Goal: Transaction & Acquisition: Purchase product/service

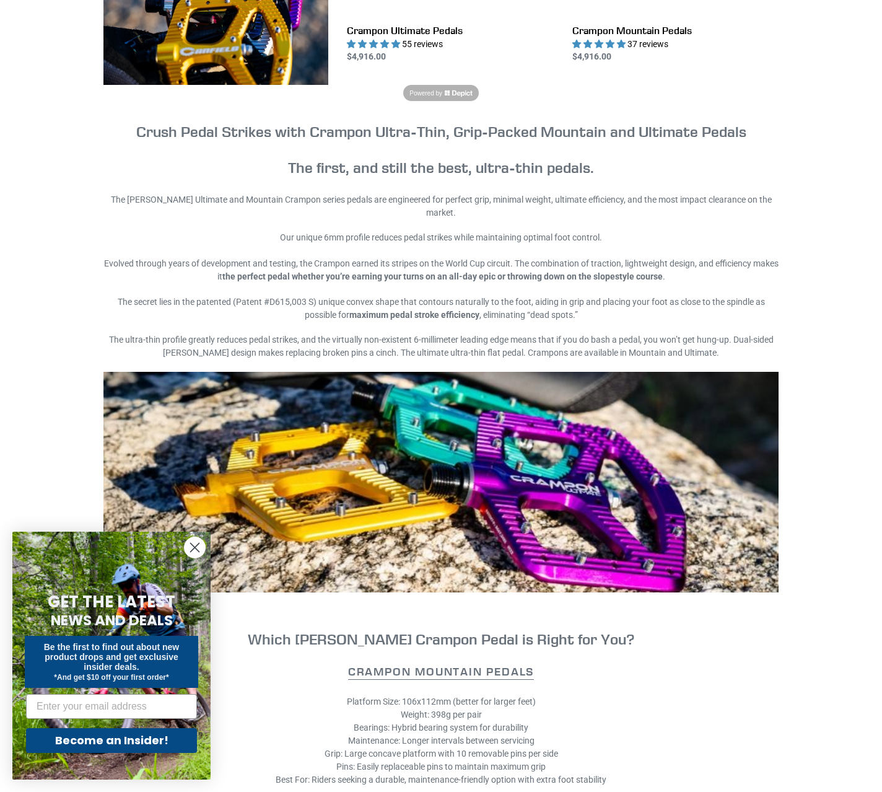
scroll to position [496, 0]
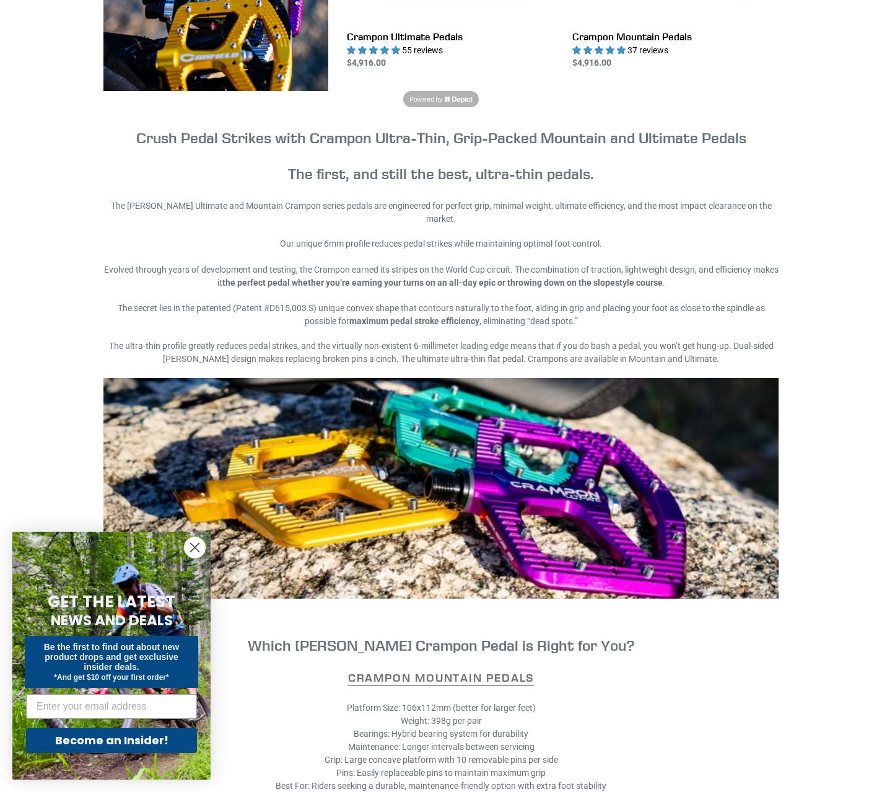
click at [200, 545] on circle "Close dialog" at bounding box center [195, 547] width 20 height 20
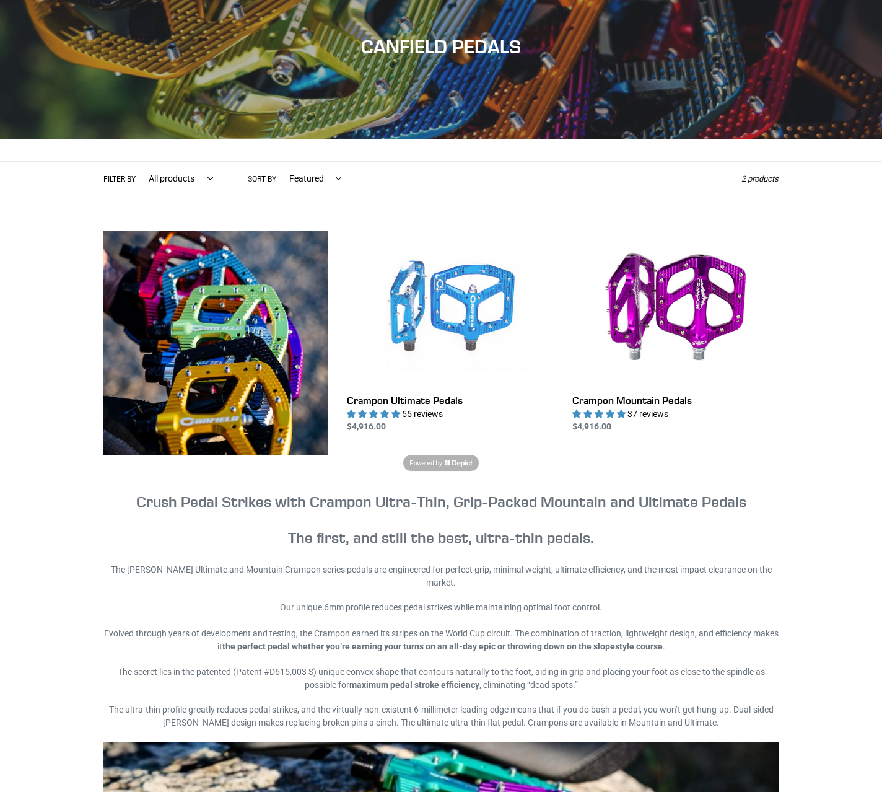
scroll to position [0, 0]
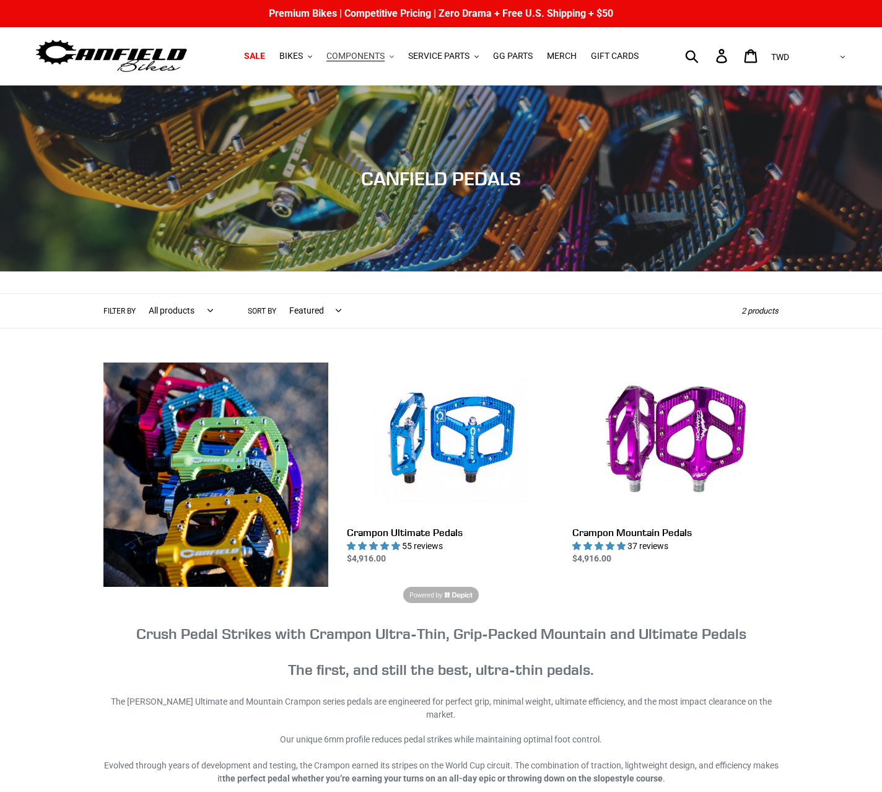
click at [347, 59] on span "COMPONENTS" at bounding box center [356, 56] width 58 height 11
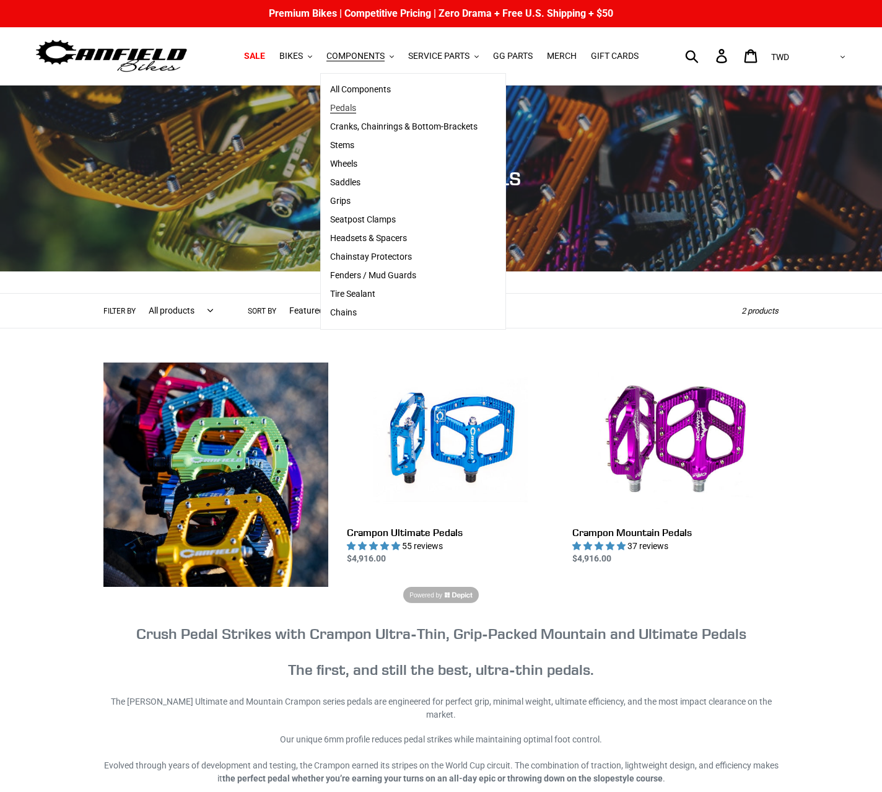
click at [350, 109] on span "Pedals" at bounding box center [343, 108] width 26 height 11
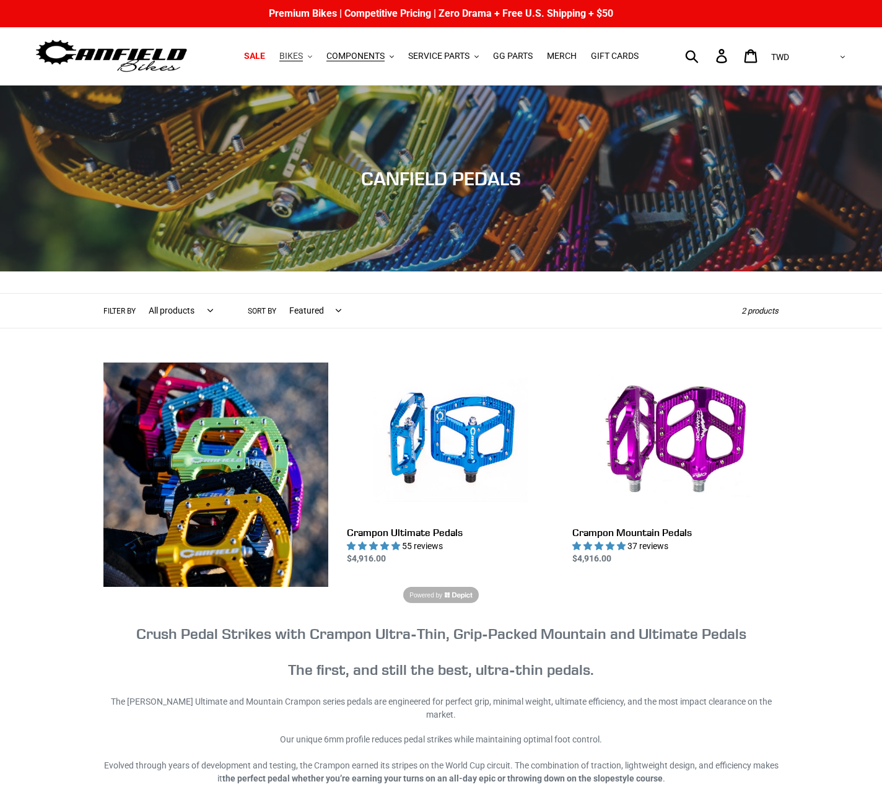
click at [289, 56] on span "BIKES" at bounding box center [291, 56] width 24 height 11
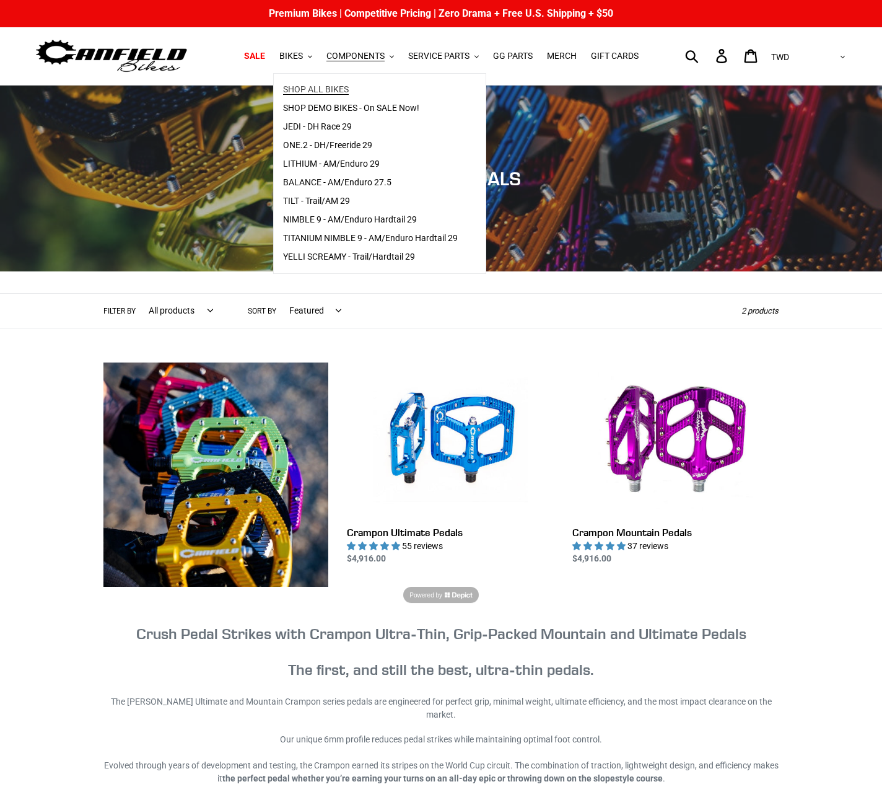
click at [297, 90] on span "SHOP ALL BIKES" at bounding box center [316, 89] width 66 height 11
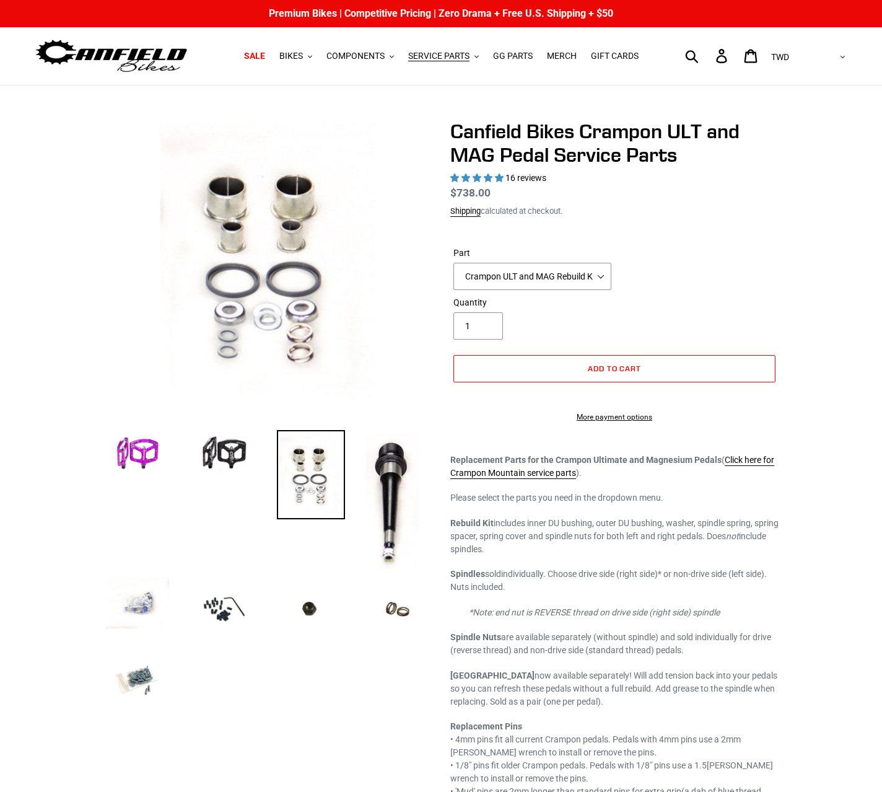
select select "highest-rating"
click at [222, 454] on img at bounding box center [224, 453] width 68 height 47
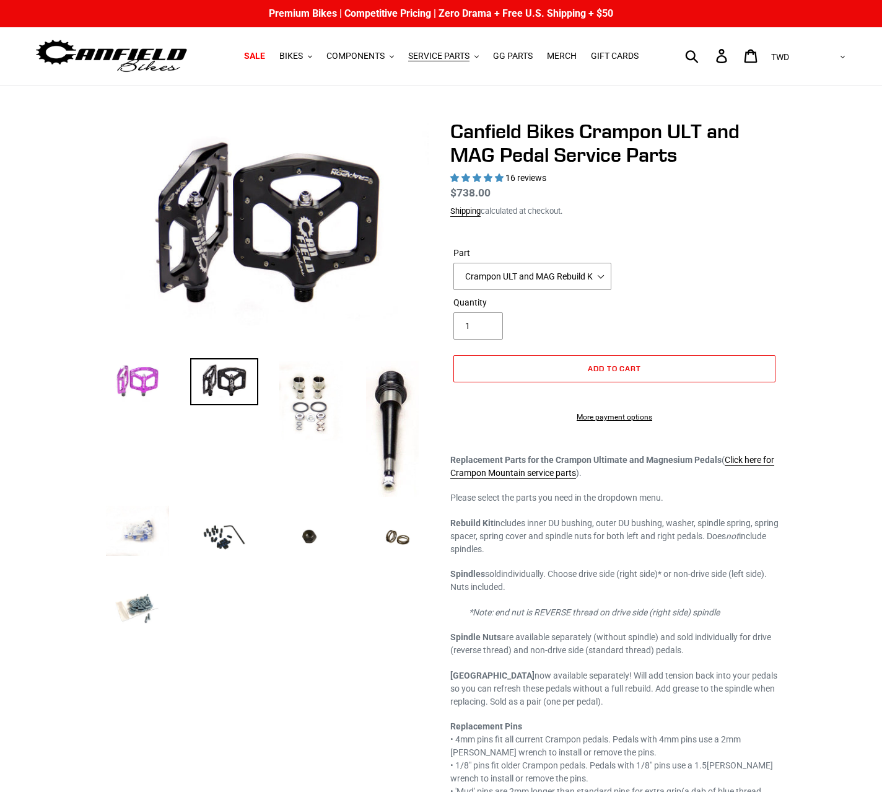
click at [139, 385] on img at bounding box center [137, 381] width 68 height 47
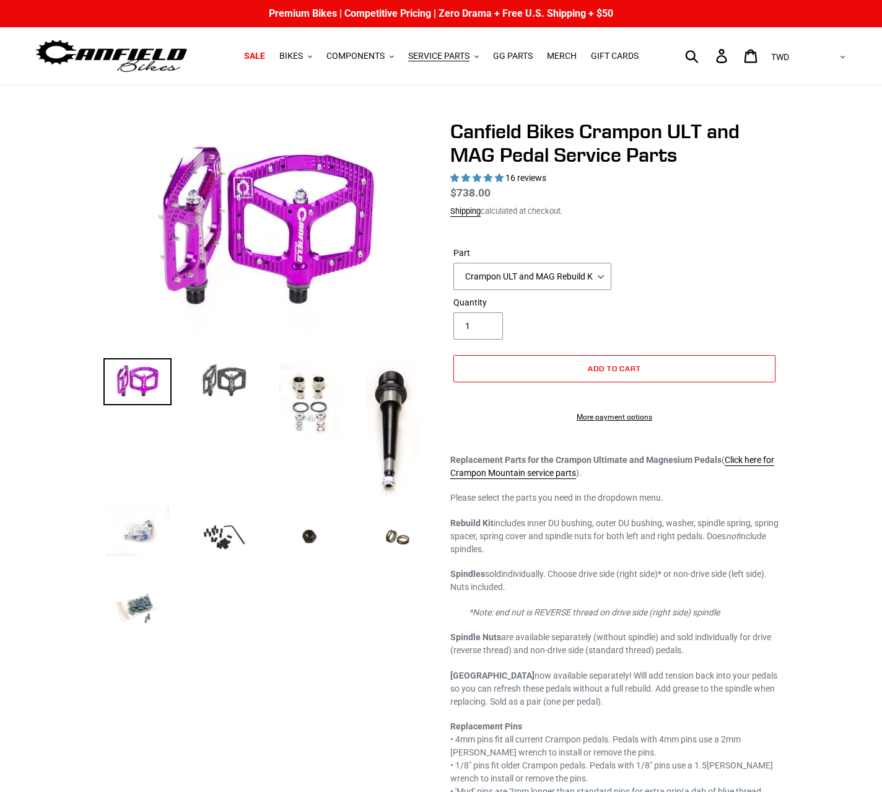
click at [216, 381] on img at bounding box center [224, 381] width 68 height 47
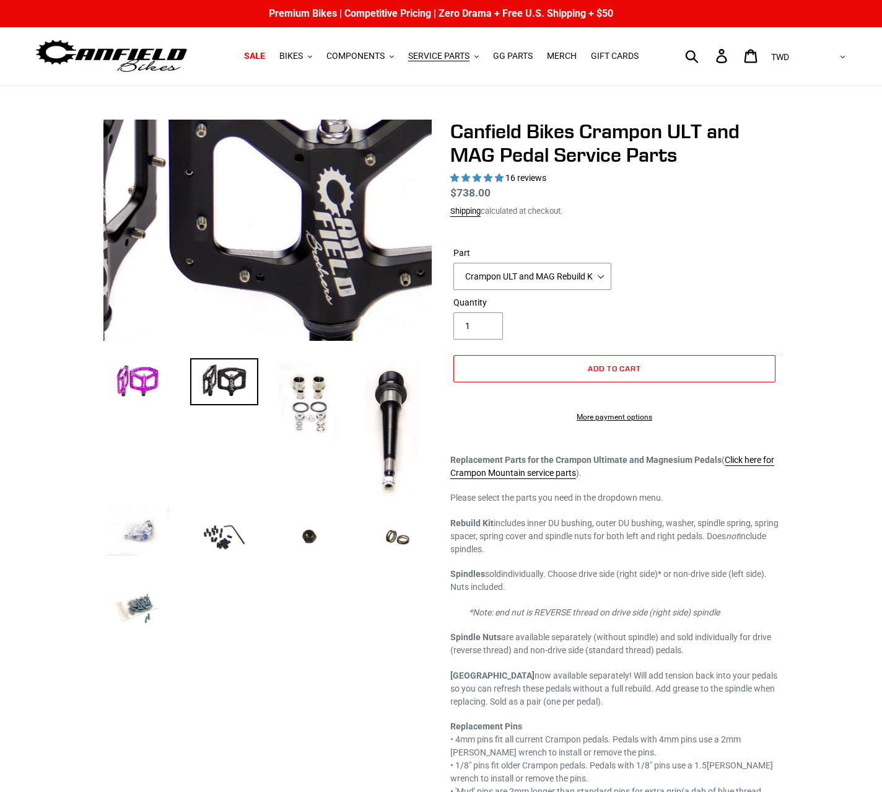
click at [283, 256] on img at bounding box center [248, 198] width 744 height 496
